Goal: Task Accomplishment & Management: Manage account settings

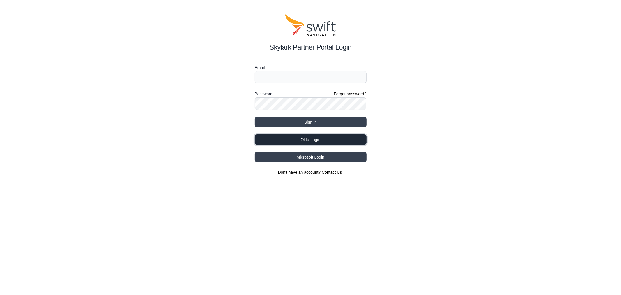
click at [312, 138] on button "Okta Login" at bounding box center [311, 139] width 112 height 10
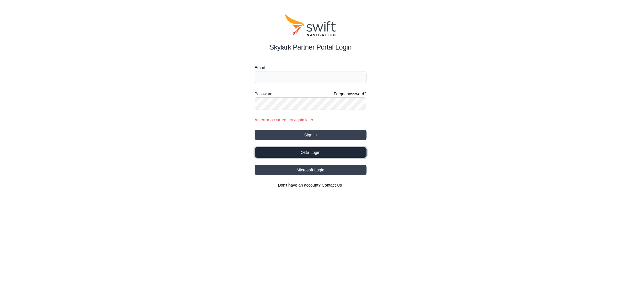
click at [324, 152] on button "Okta Login" at bounding box center [311, 152] width 112 height 10
click at [350, 153] on button "Okta Login" at bounding box center [311, 152] width 112 height 10
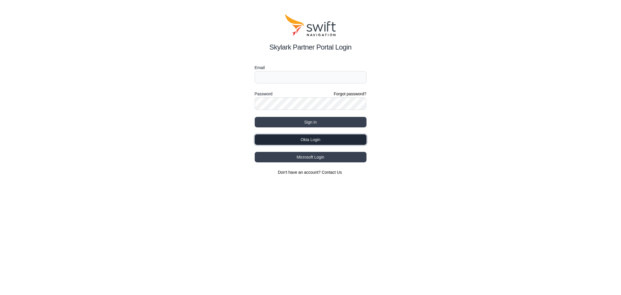
click at [323, 141] on button "Okta Login" at bounding box center [311, 139] width 112 height 10
click at [300, 139] on button "Loading..." at bounding box center [311, 139] width 112 height 10
click at [296, 77] on input "Email" at bounding box center [311, 77] width 112 height 12
click at [309, 77] on input "Email" at bounding box center [311, 77] width 112 height 12
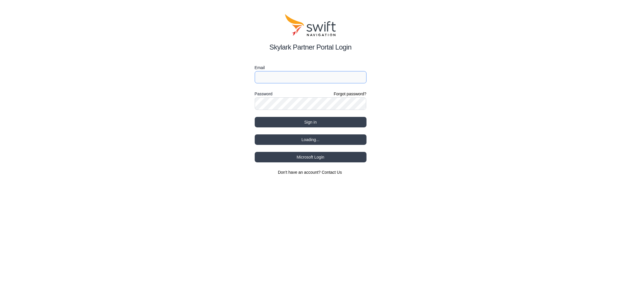
click at [309, 77] on input "Email" at bounding box center [311, 77] width 112 height 12
click at [290, 123] on button "Sign in" at bounding box center [311, 122] width 112 height 10
click at [318, 77] on input "Email" at bounding box center [311, 77] width 112 height 12
drag, startPoint x: 283, startPoint y: 77, endPoint x: 297, endPoint y: 73, distance: 14.8
click at [283, 77] on input "[PERSON_NAME][EMAIL_ADDRESS][DOMAIN_NAME]" at bounding box center [311, 77] width 112 height 12
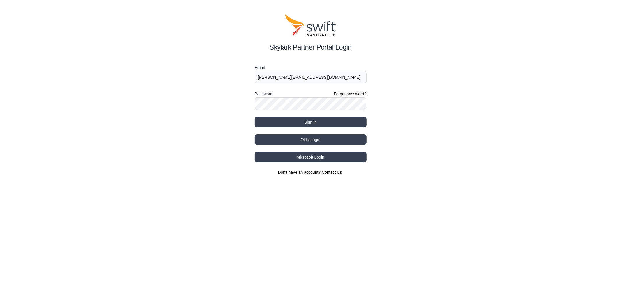
type input "[PERSON_NAME][EMAIL_ADDRESS][DOMAIN_NAME]"
click at [275, 121] on button "Sign in" at bounding box center [311, 122] width 112 height 10
